Goal: Information Seeking & Learning: Learn about a topic

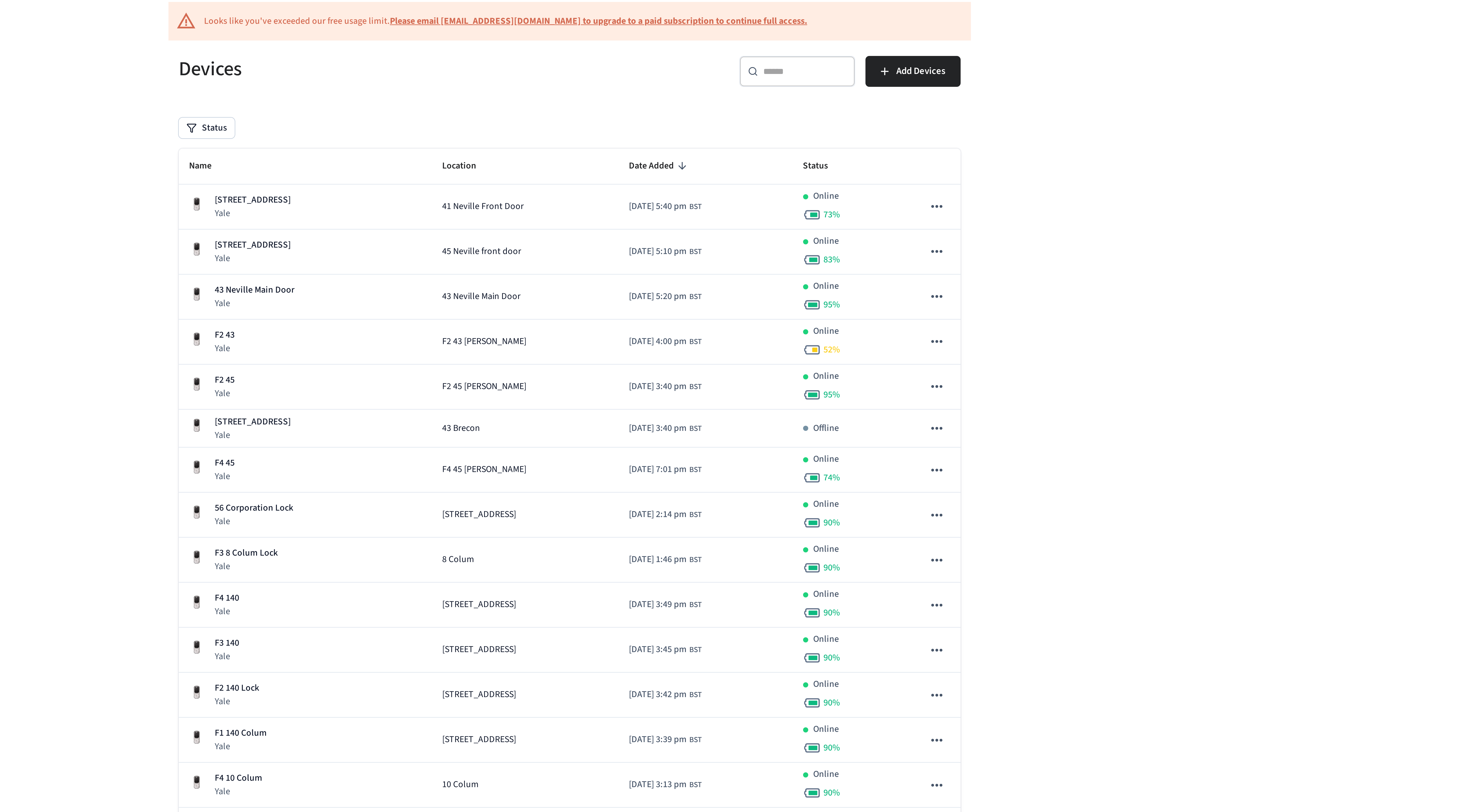
click at [811, 56] on input "text" at bounding box center [811, 56] width 28 height 5
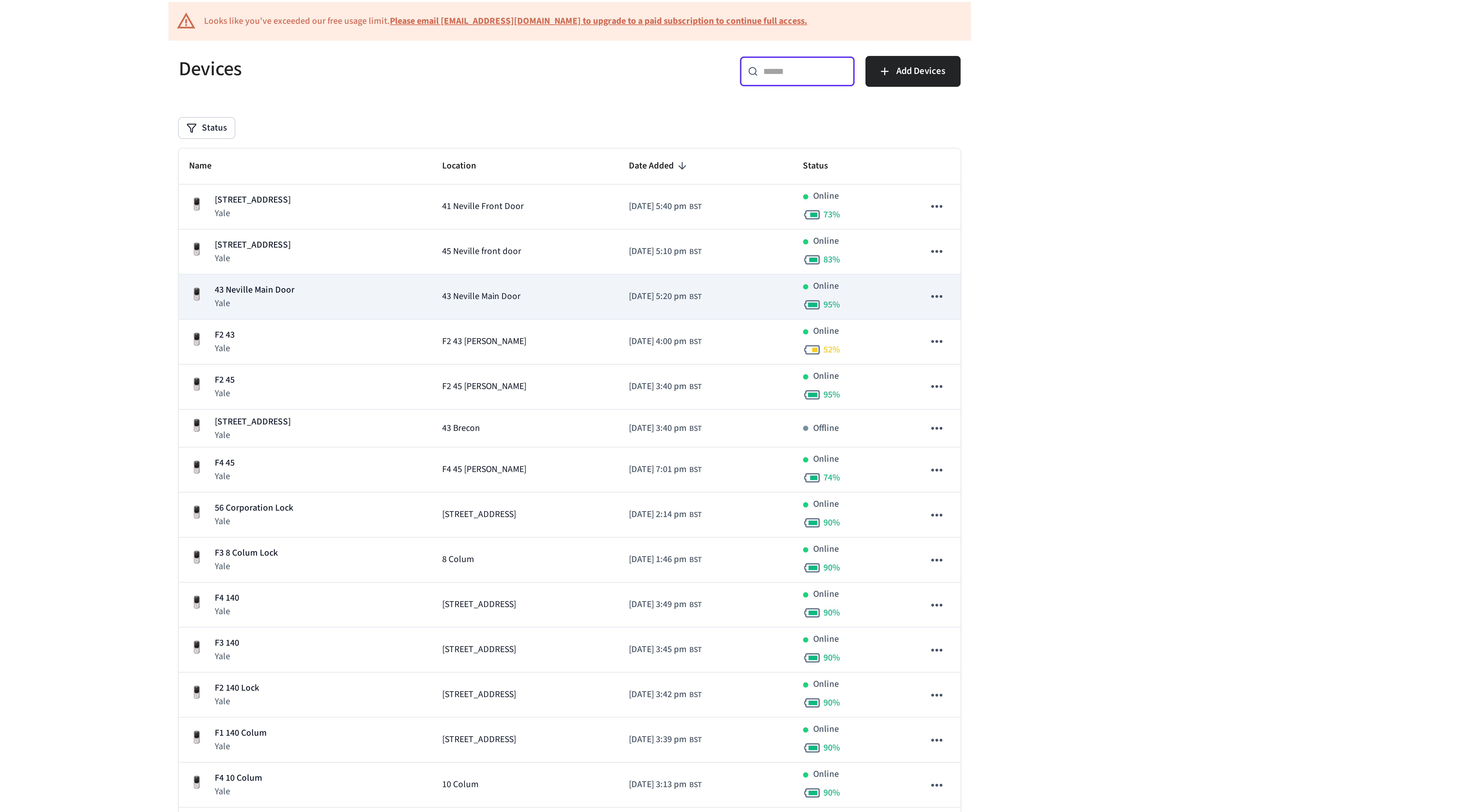
click at [649, 134] on div "43 Neville Main Door Yale" at bounding box center [645, 131] width 77 height 9
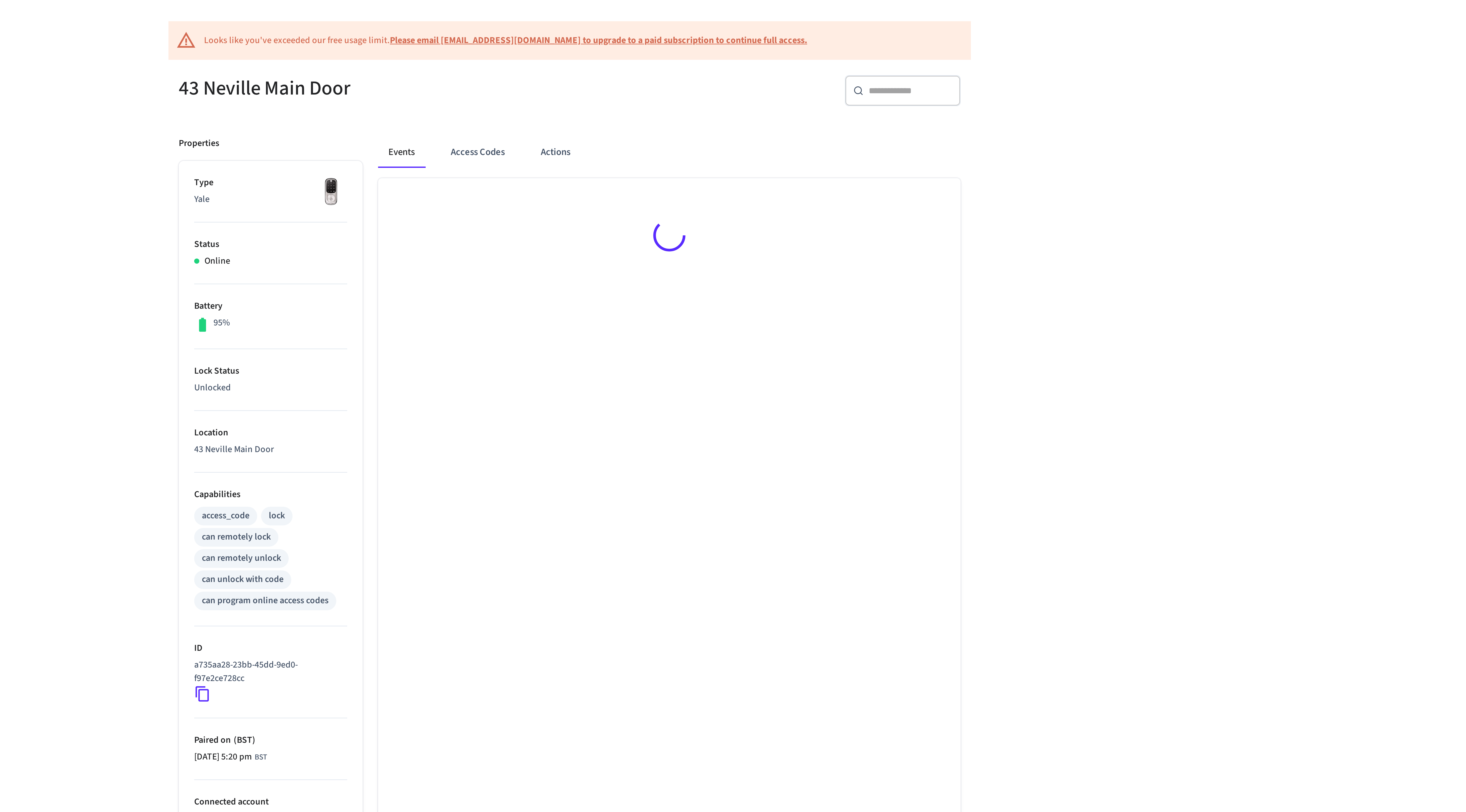
scroll to position [1, 0]
click at [702, 88] on button "Access Codes" at bounding box center [702, 85] width 25 height 10
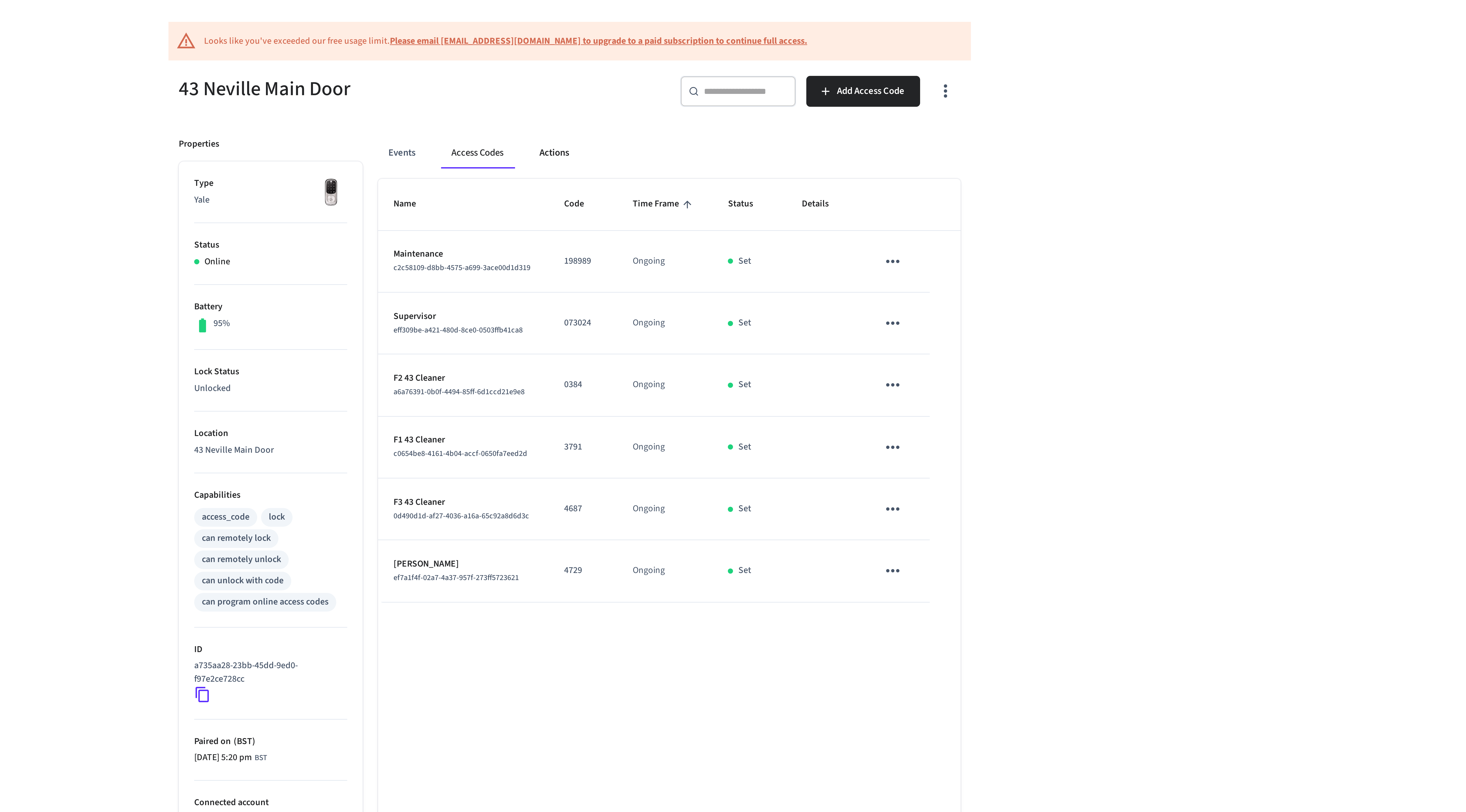
click at [728, 86] on button "Actions" at bounding box center [727, 85] width 17 height 10
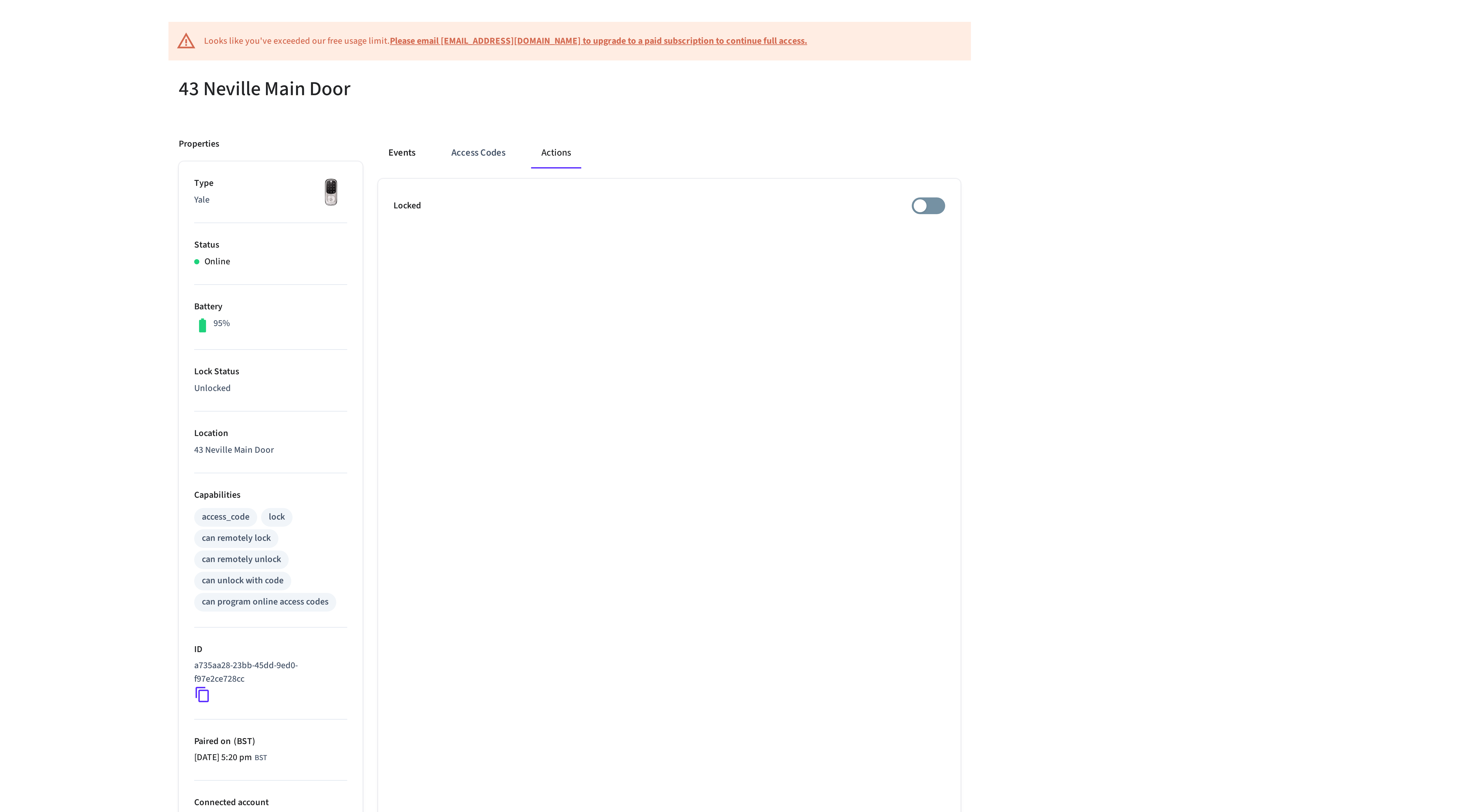
click at [678, 86] on button "Events" at bounding box center [677, 85] width 16 height 10
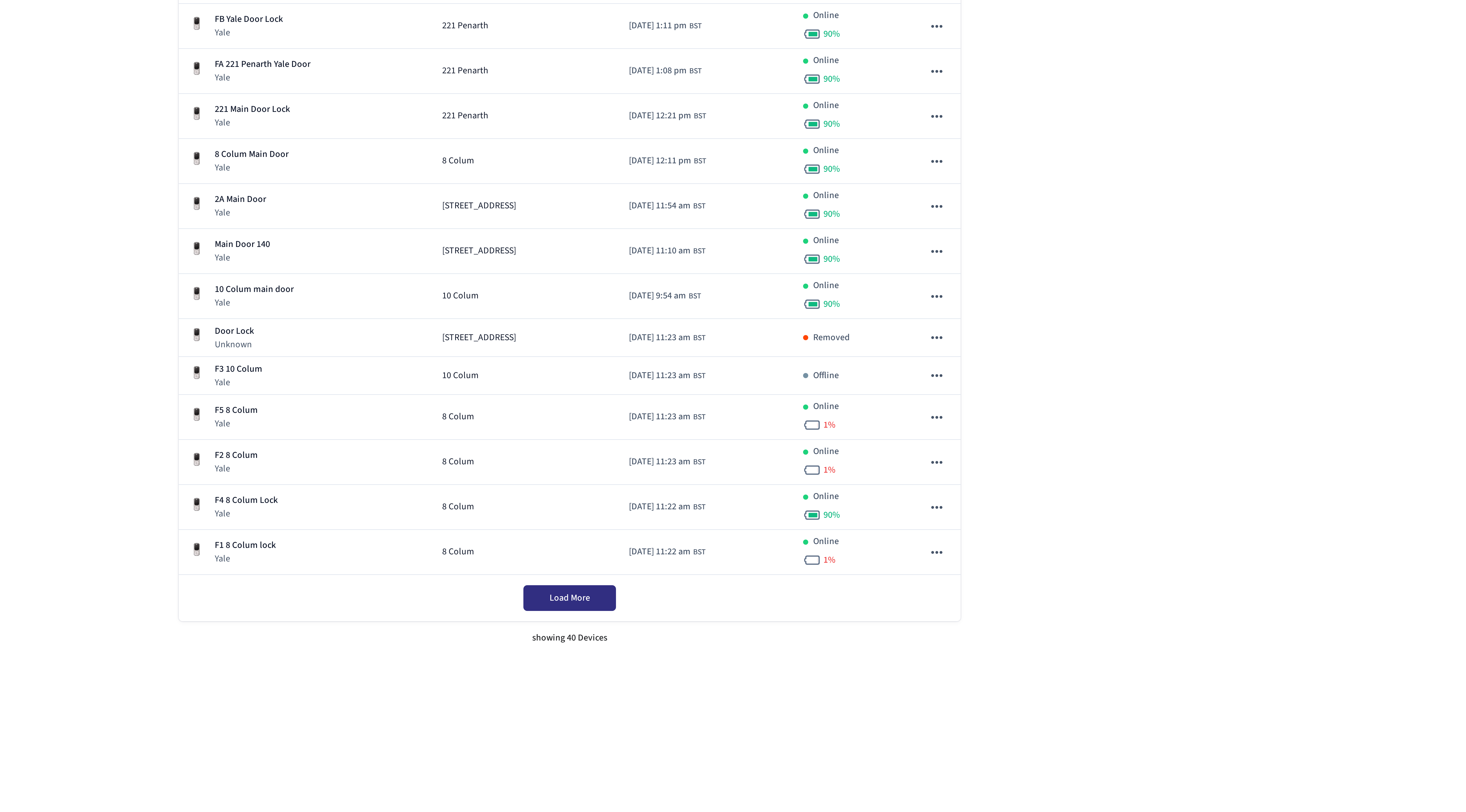
click at [742, 699] on button "Load More" at bounding box center [733, 694] width 31 height 9
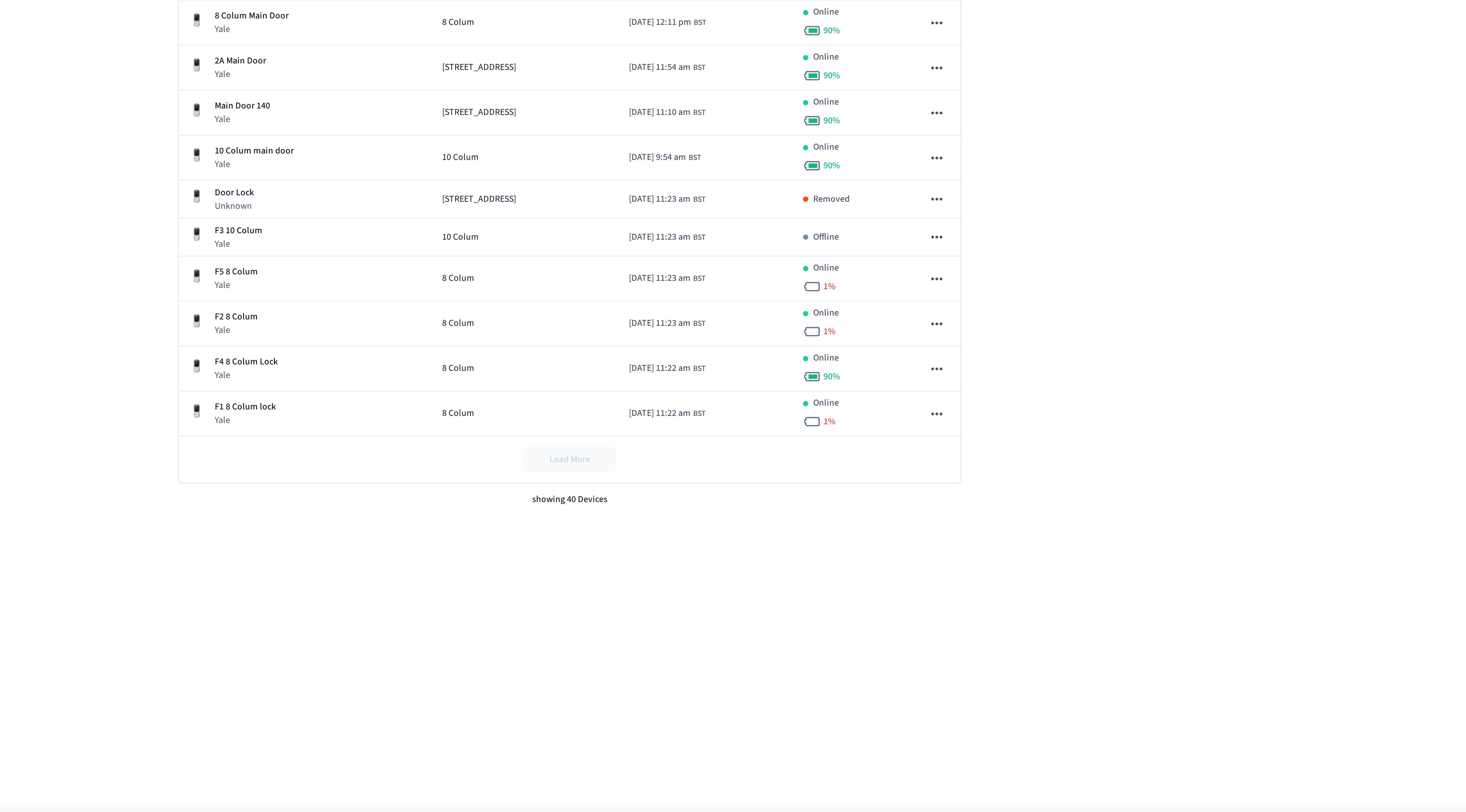
click at [734, 702] on div "Load More" at bounding box center [733, 694] width 261 height 15
click at [733, 714] on div "showing 40 Devices" at bounding box center [733, 708] width 261 height 11
